Goal: Navigation & Orientation: Find specific page/section

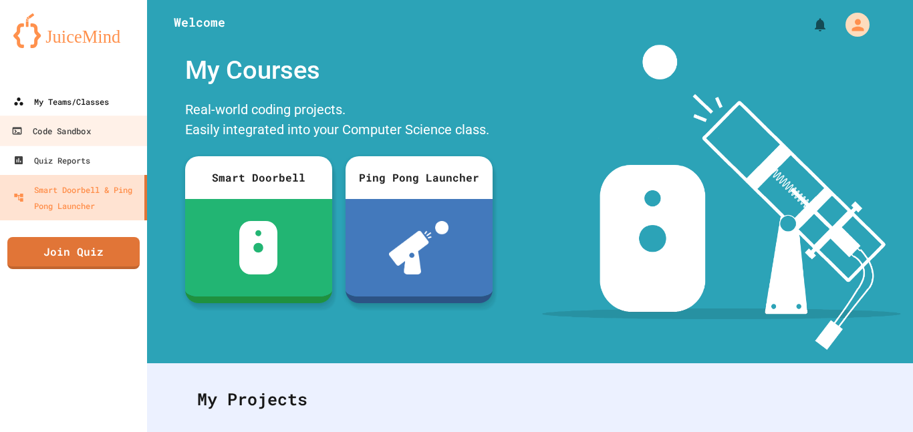
click at [88, 108] on div "My Teams/Classes" at bounding box center [61, 102] width 96 height 16
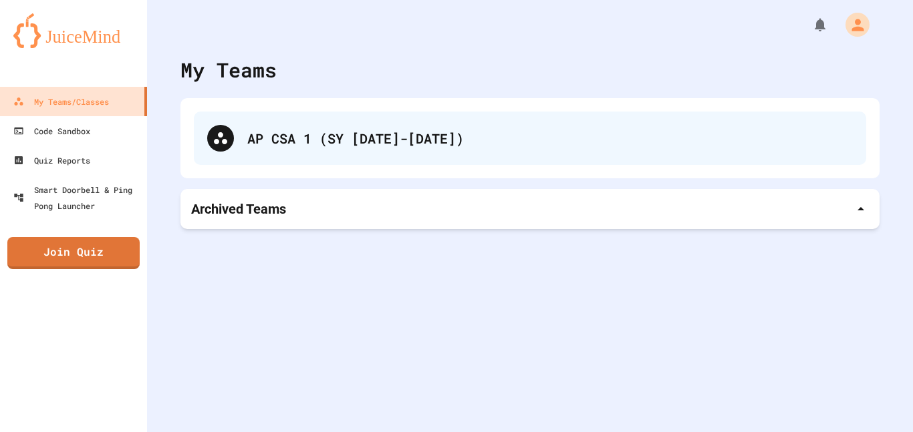
click at [394, 151] on div "AP CSA 1 (SY [DATE]-[DATE])" at bounding box center [530, 138] width 672 height 53
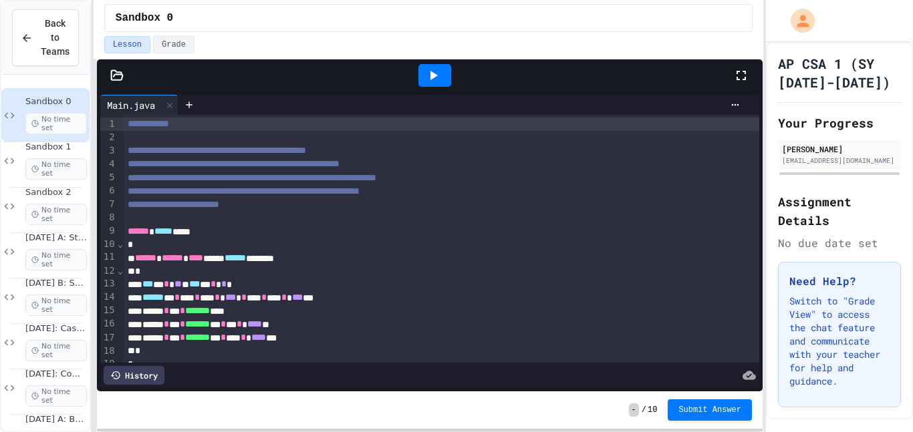
scroll to position [23, 0]
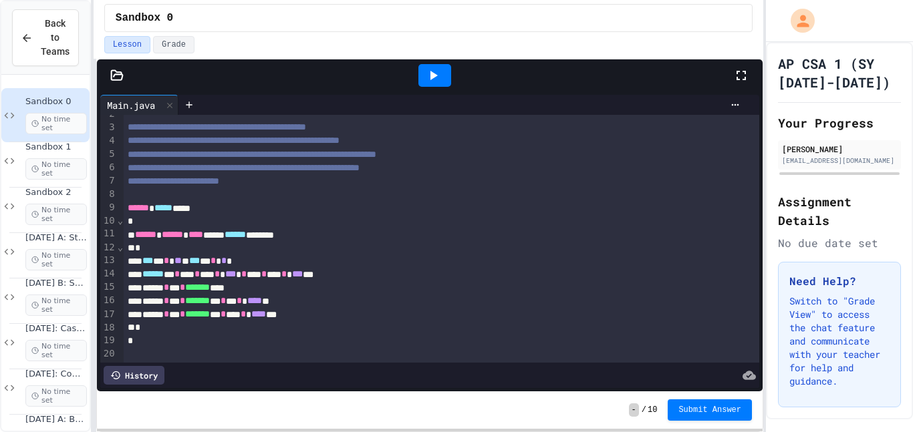
click at [238, 258] on div "*** * * ** * *** * * * *" at bounding box center [442, 261] width 636 height 13
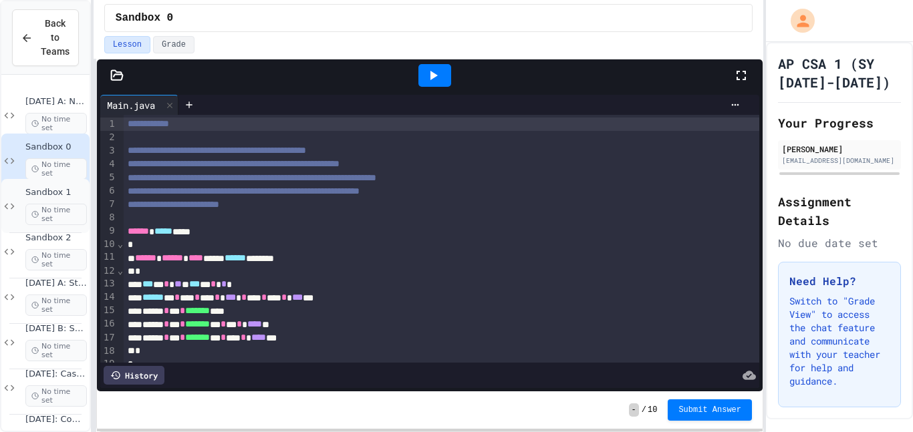
click at [72, 196] on span "Sandbox 1" at bounding box center [55, 192] width 61 height 11
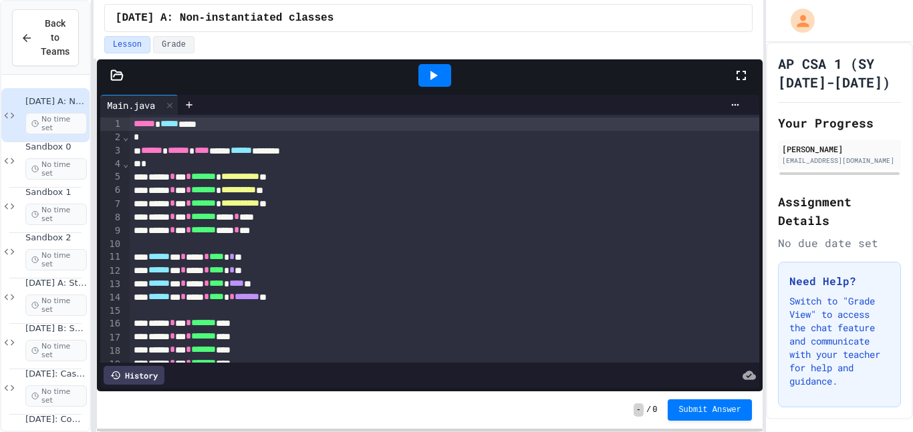
scroll to position [1133, 0]
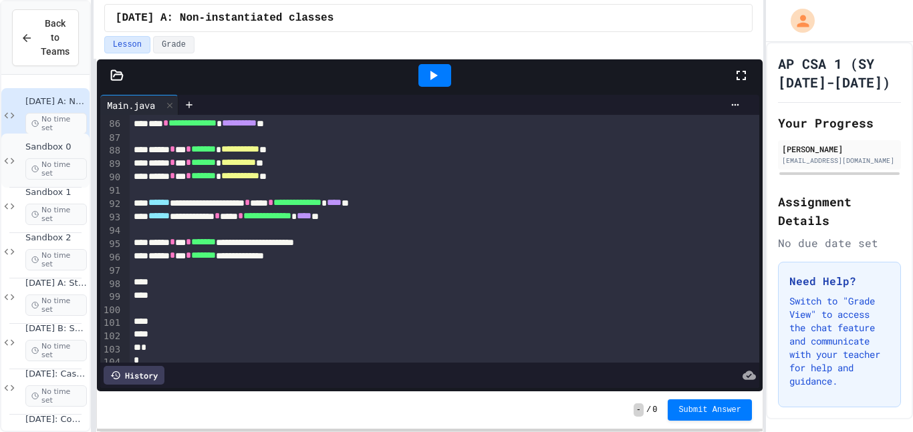
click at [59, 172] on span "No time set" at bounding box center [55, 168] width 61 height 21
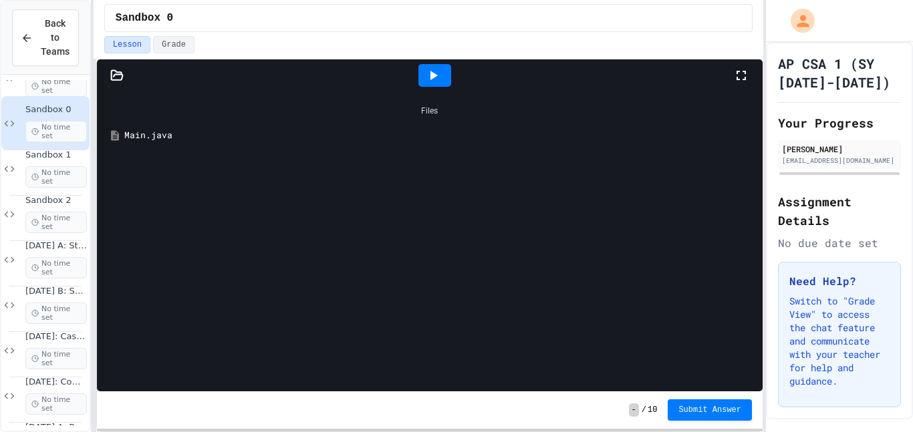
scroll to position [38, 0]
click at [63, 236] on div "[DATE] A: String ops and Capital-M Math No time set" at bounding box center [45, 259] width 88 height 54
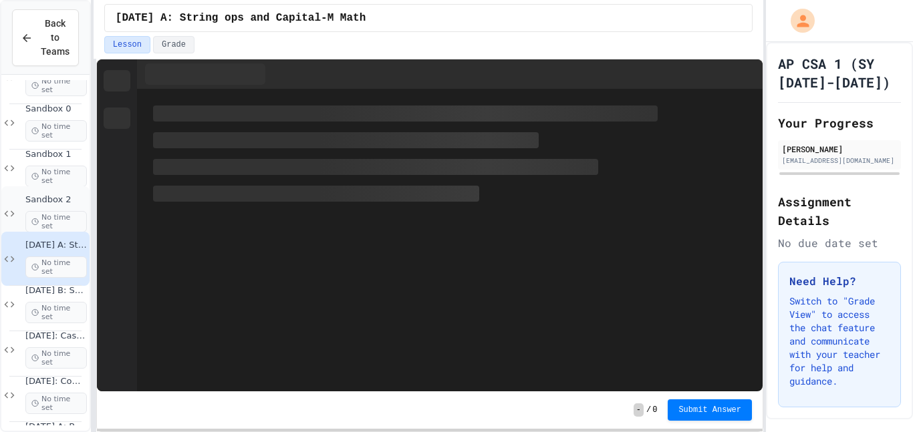
click at [52, 204] on span "Sandbox 2" at bounding box center [55, 199] width 61 height 11
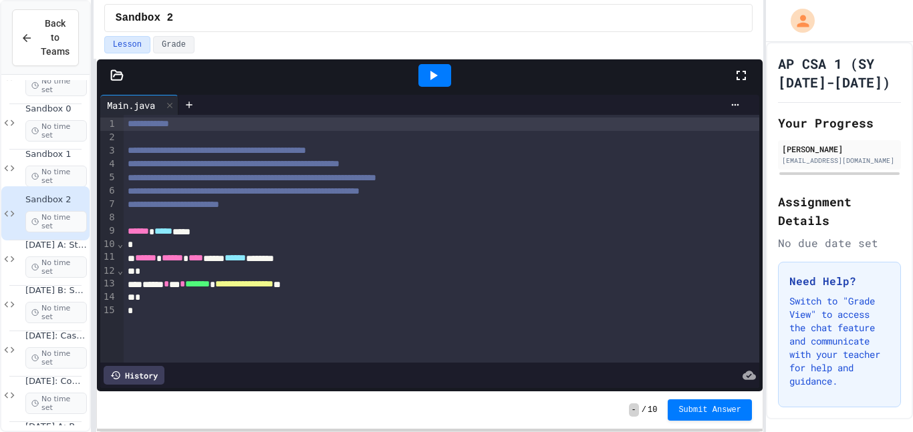
click at [113, 87] on div at bounding box center [430, 75] width 666 height 32
click at [114, 83] on div at bounding box center [430, 75] width 666 height 32
click at [113, 77] on icon at bounding box center [116, 75] width 13 height 13
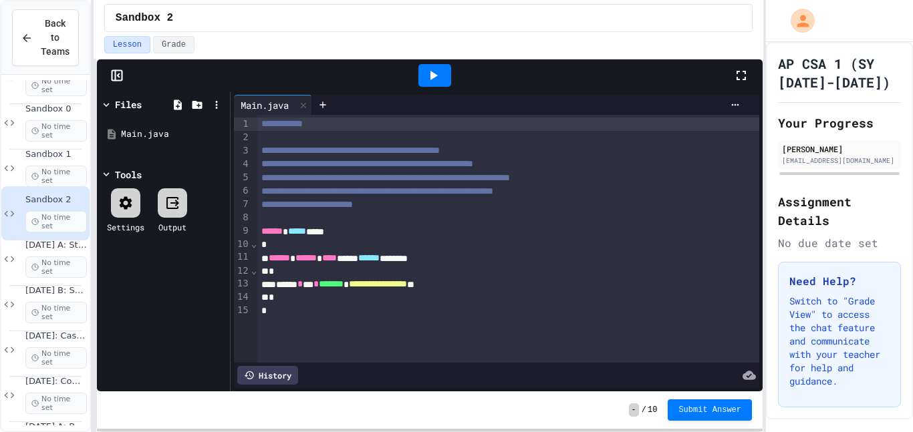
click at [113, 77] on icon at bounding box center [116, 75] width 13 height 13
